Goal: Task Accomplishment & Management: Manage account settings

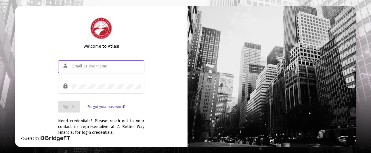
click at [74, 66] on input "text" at bounding box center [106, 66] width 69 height 5
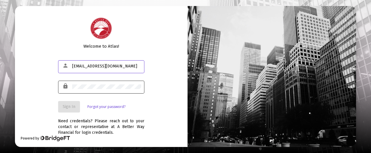
type input "[EMAIL_ADDRESS][DOMAIN_NAME]"
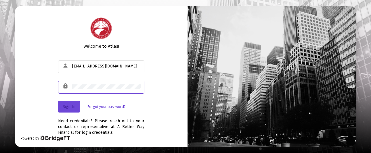
click at [70, 105] on span "Sign In" at bounding box center [69, 106] width 13 height 5
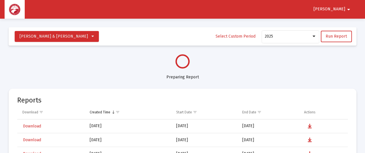
select select "View all"
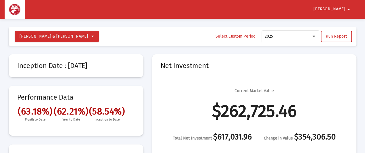
click at [349, 5] on mat-icon "arrow_drop_down" at bounding box center [348, 10] width 7 height 12
click at [347, 22] on button "Logout" at bounding box center [343, 25] width 32 height 14
